Goal: Navigation & Orientation: Find specific page/section

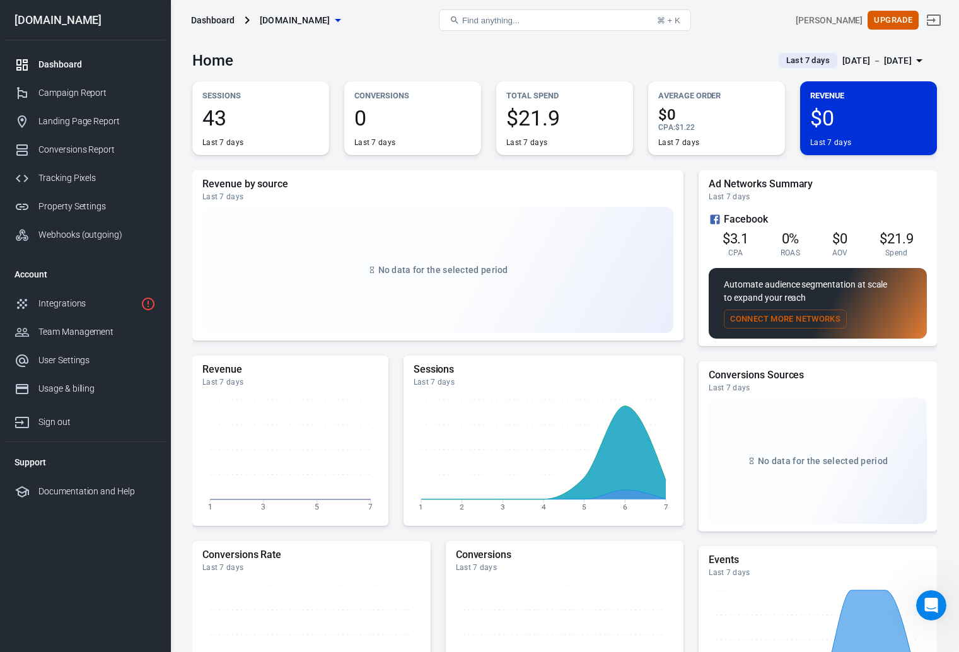
click at [64, 86] on link "Campaign Report" at bounding box center [84, 93] width 161 height 28
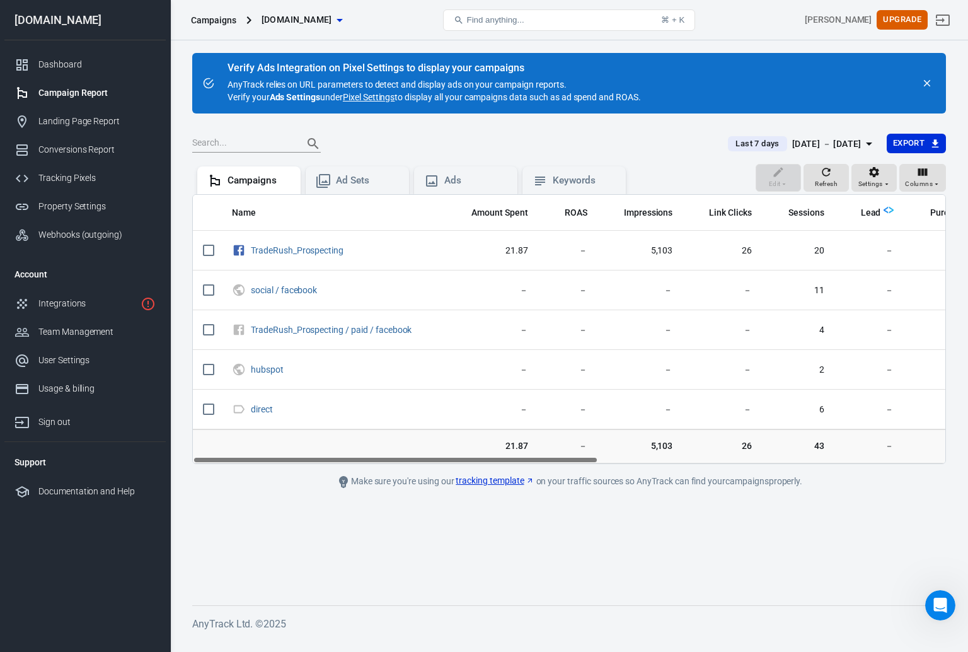
drag, startPoint x: 529, startPoint y: 461, endPoint x: 456, endPoint y: 465, distance: 72.6
click at [456, 465] on main "Verify Ads Integration on Pixel Settings to display your campaigns AnyTrack rel…" at bounding box center [569, 319] width 754 height 532
click at [55, 69] on div "Dashboard" at bounding box center [96, 64] width 117 height 13
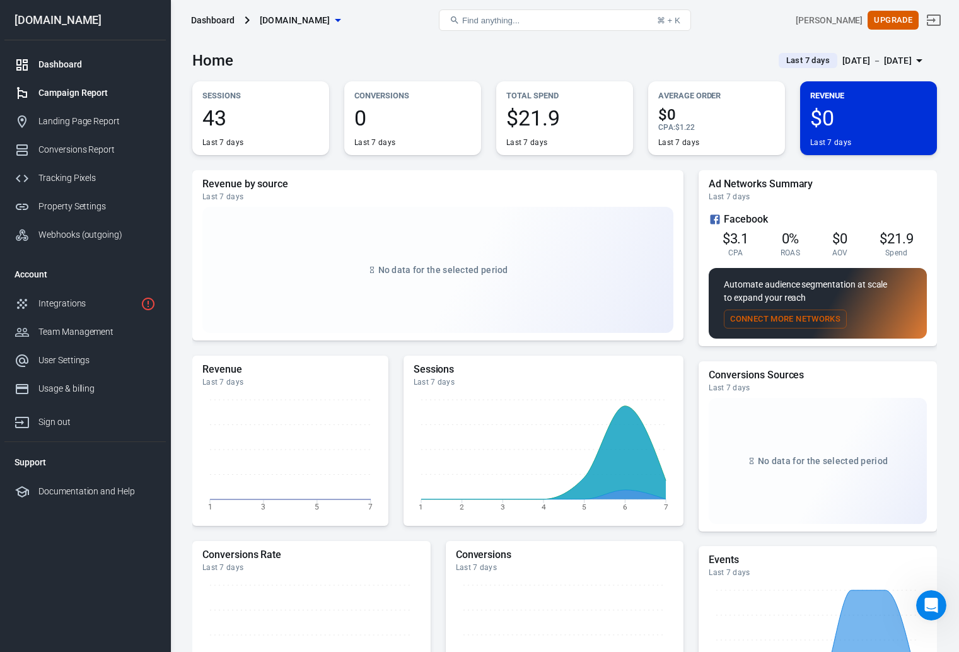
click at [89, 90] on div "Campaign Report" at bounding box center [96, 92] width 117 height 13
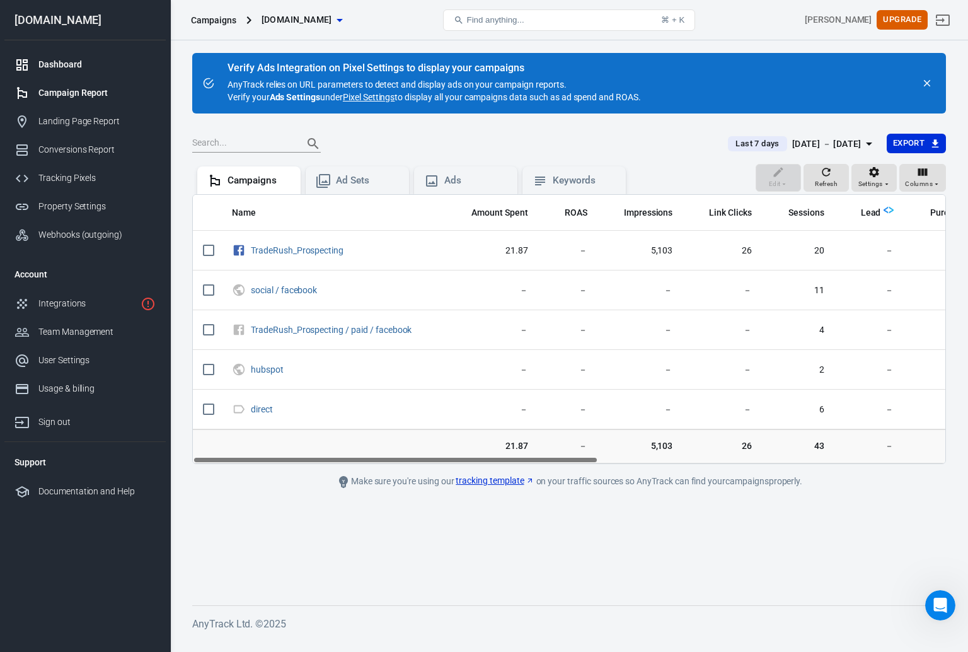
click at [79, 68] on div "Dashboard" at bounding box center [96, 64] width 117 height 13
